Goal: Check status: Check status

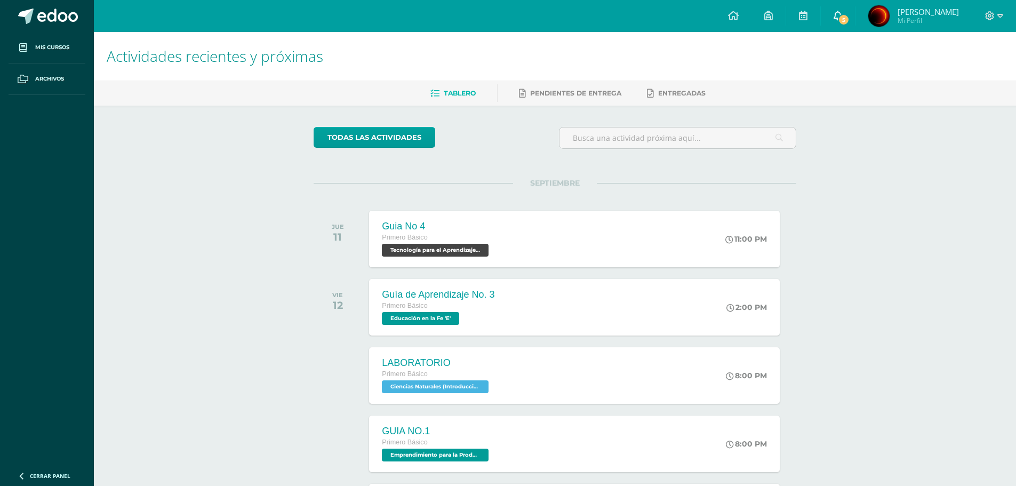
click at [849, 16] on span "5" at bounding box center [843, 20] width 12 height 12
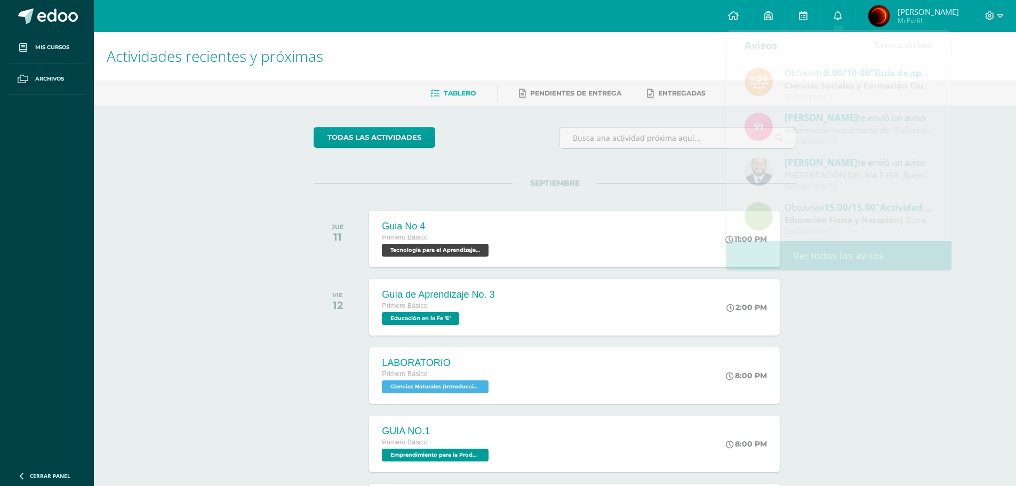
drag, startPoint x: 899, startPoint y: 331, endPoint x: 890, endPoint y: 320, distance: 14.0
click at [896, 329] on div "Actividades recientes y próximas Tablero Pendientes de entrega Entregadas todas…" at bounding box center [555, 353] width 922 height 643
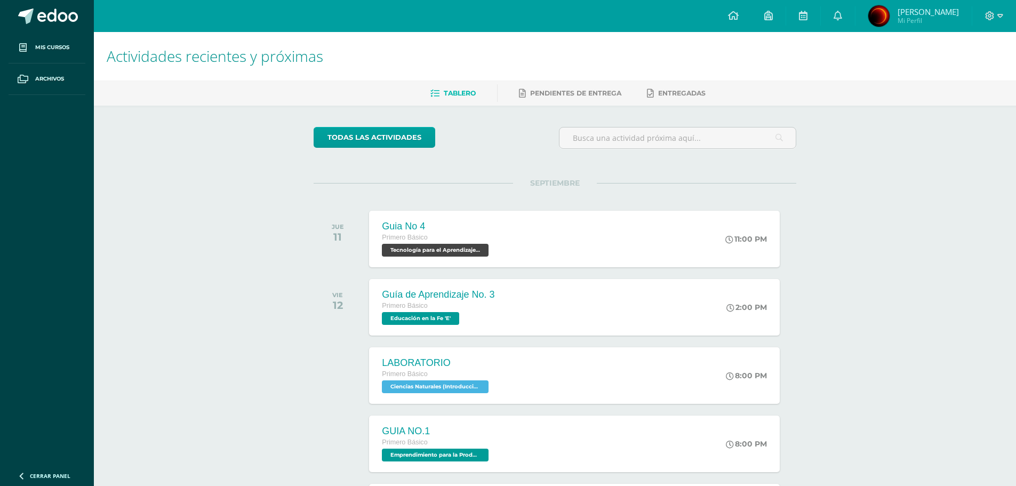
click at [910, 15] on span "[PERSON_NAME]" at bounding box center [927, 11] width 61 height 11
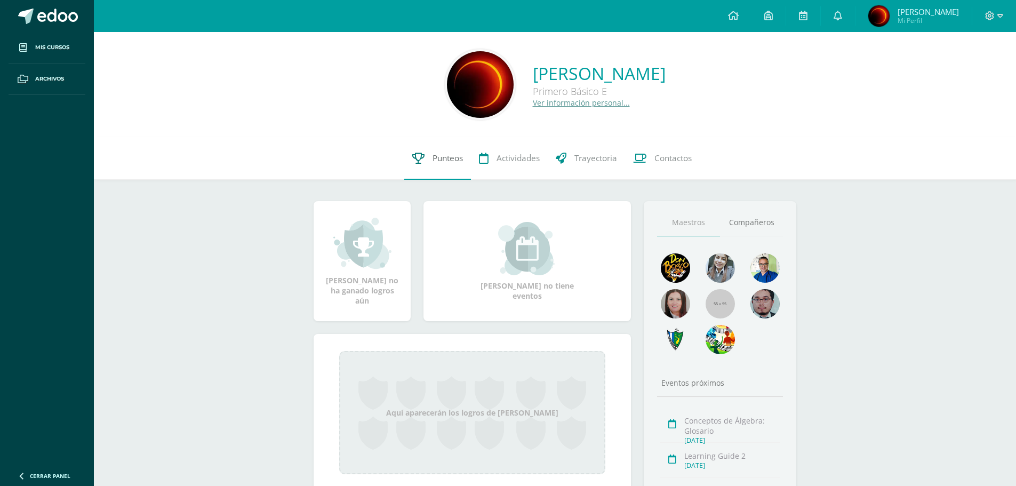
click at [450, 160] on span "Punteos" at bounding box center [447, 157] width 30 height 11
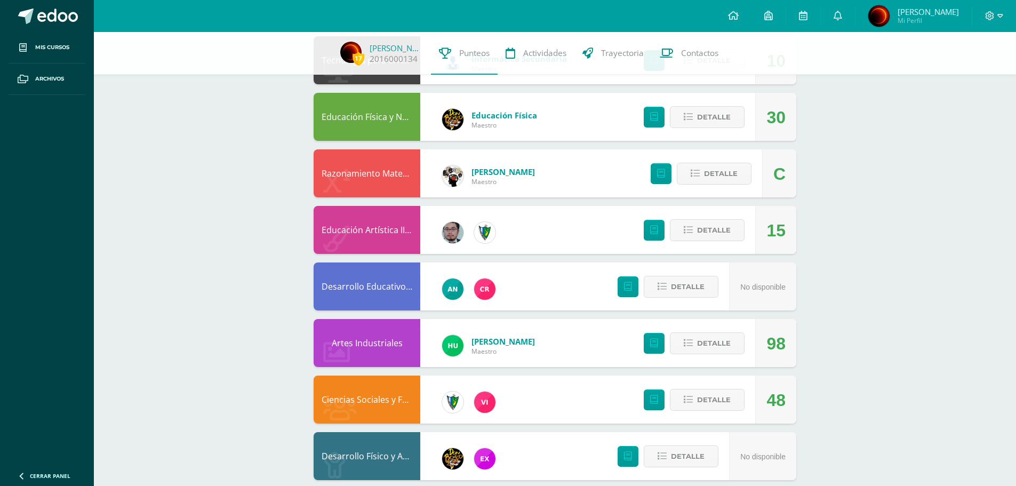
scroll to position [655, 0]
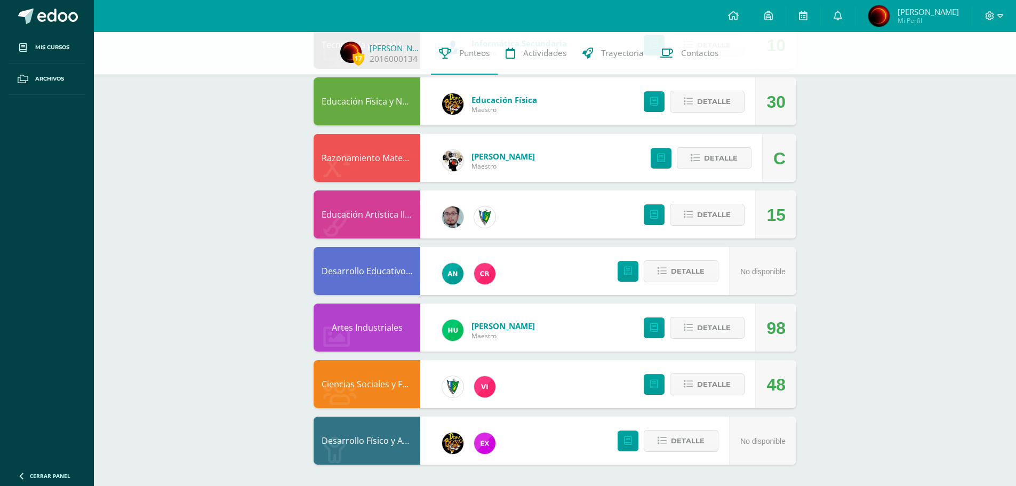
click at [784, 385] on div "48" at bounding box center [775, 384] width 19 height 48
click at [729, 386] on span "Detalle" at bounding box center [714, 384] width 34 height 20
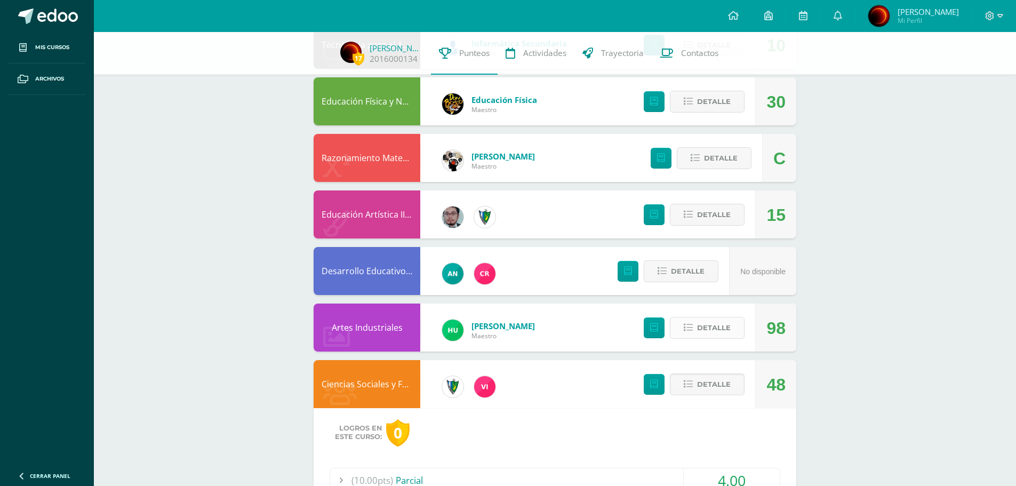
click at [708, 323] on span "Detalle" at bounding box center [714, 328] width 34 height 20
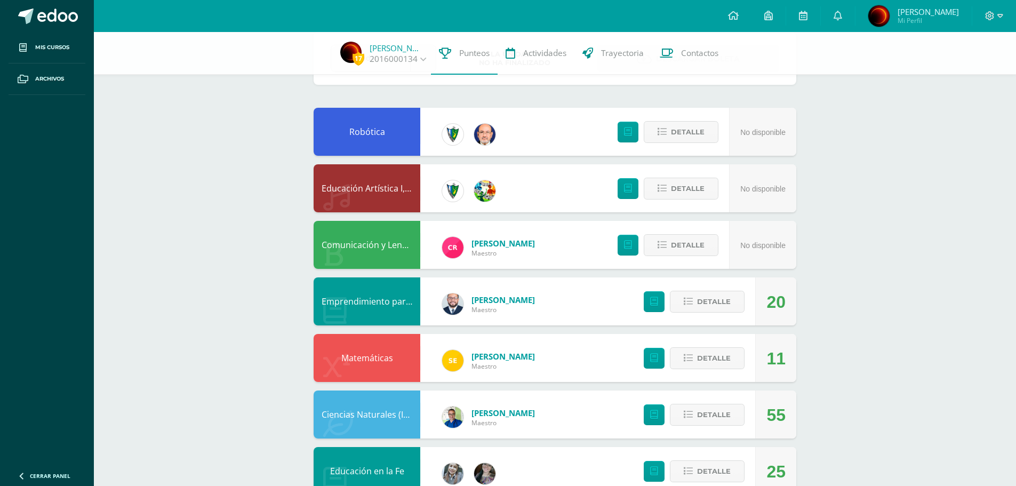
scroll to position [78, 0]
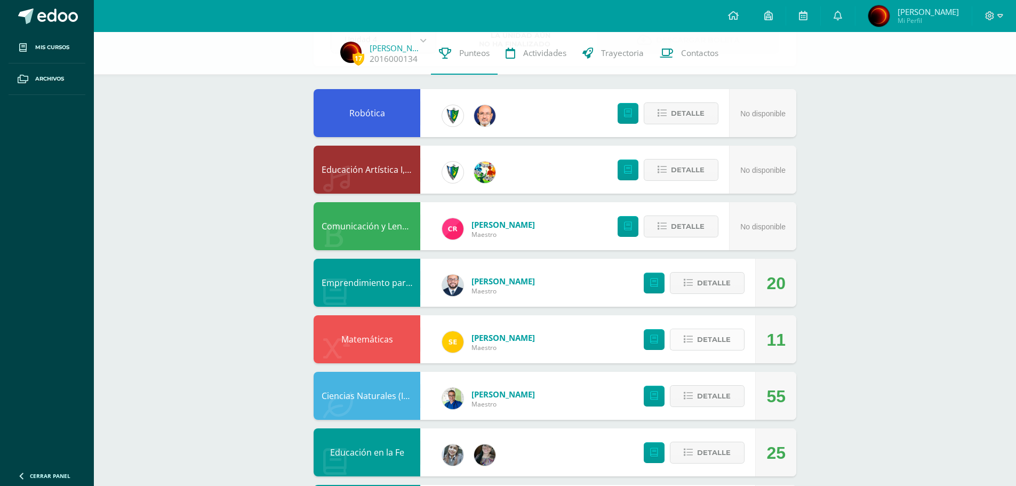
click at [730, 332] on span "Detalle" at bounding box center [714, 339] width 34 height 20
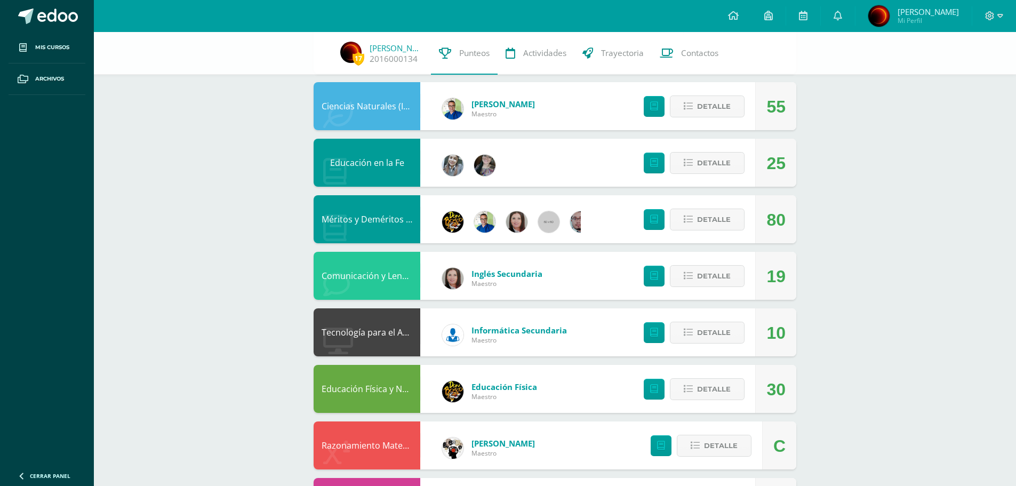
scroll to position [640, 0]
click at [710, 166] on span "Detalle" at bounding box center [714, 162] width 34 height 20
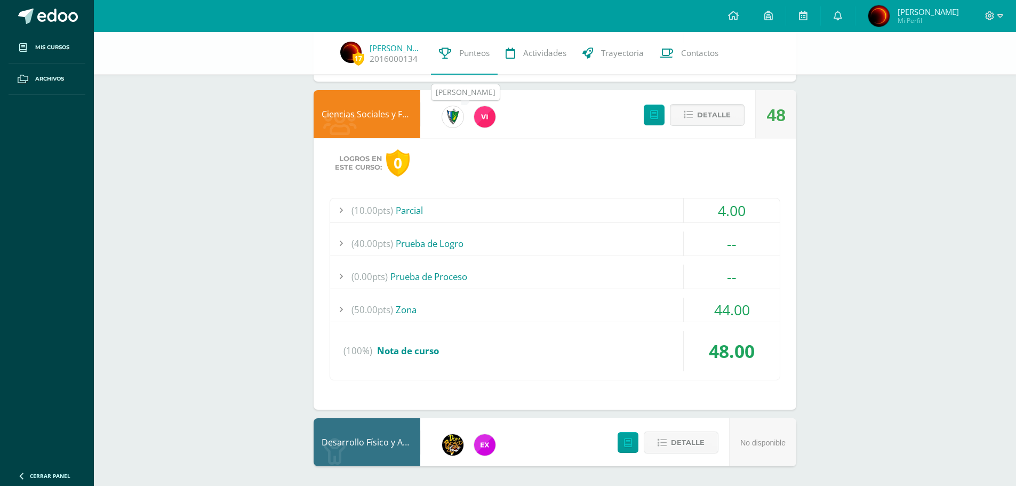
scroll to position [1740, 0]
